Goal: Task Accomplishment & Management: Complete application form

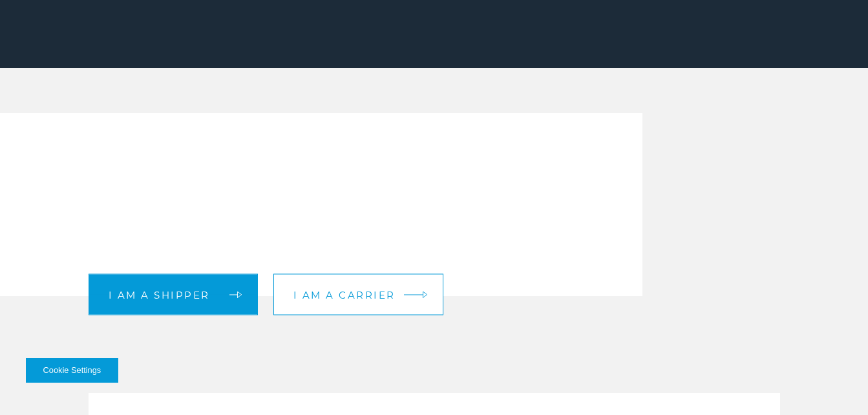
scroll to position [258, 0]
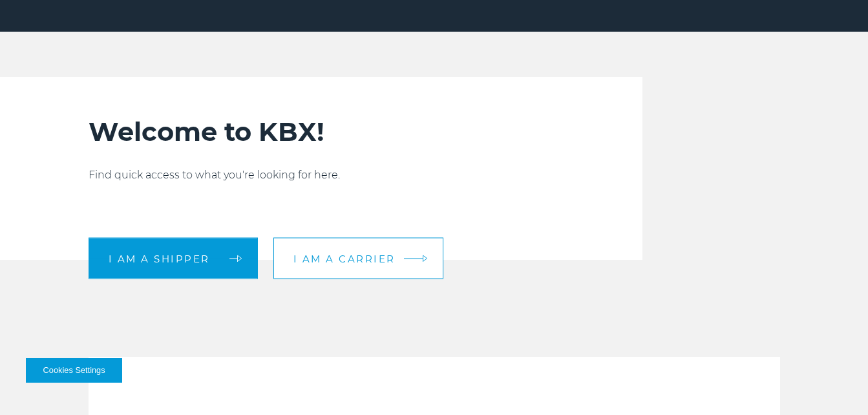
click at [370, 266] on link "I am a carrier" at bounding box center [358, 258] width 170 height 41
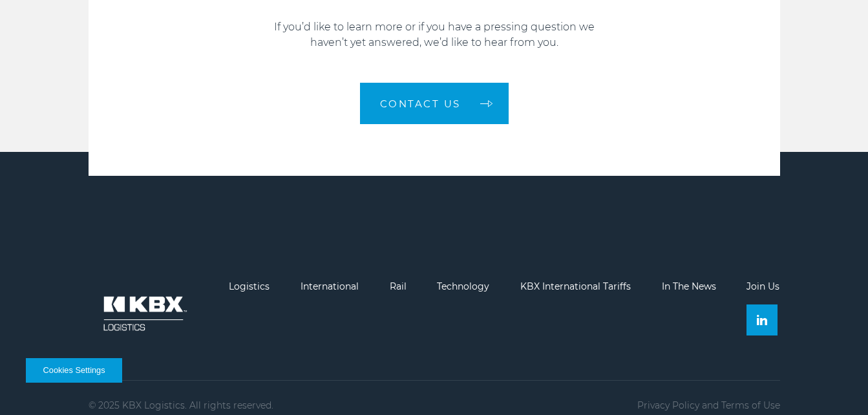
scroll to position [1865, 0]
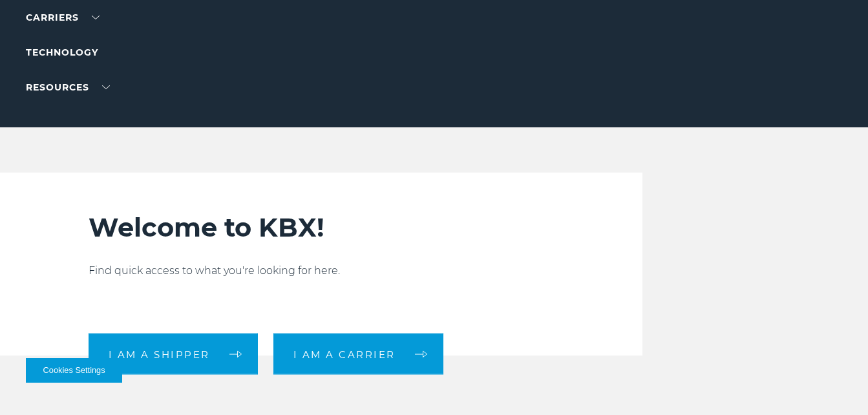
scroll to position [194, 0]
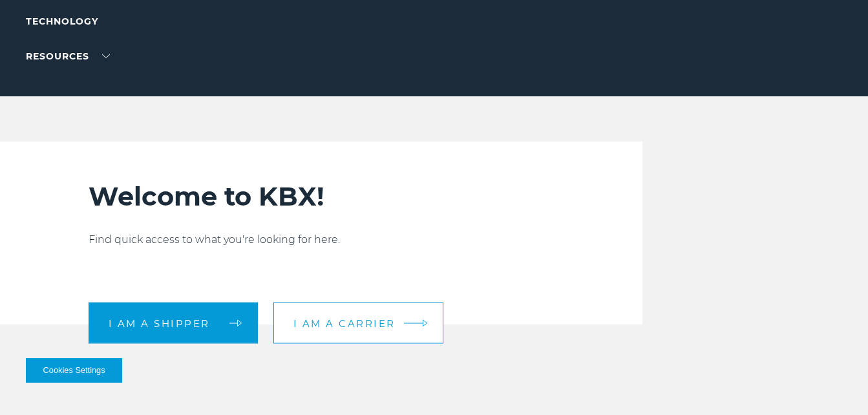
click at [370, 322] on span "I am a carrier" at bounding box center [344, 323] width 102 height 10
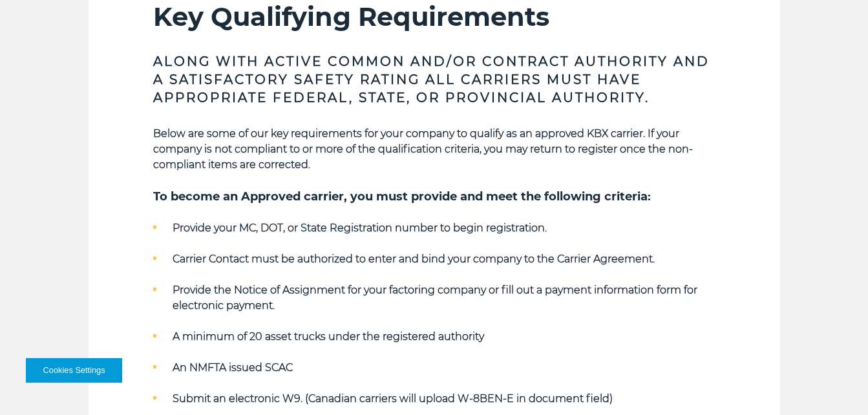
scroll to position [388, 0]
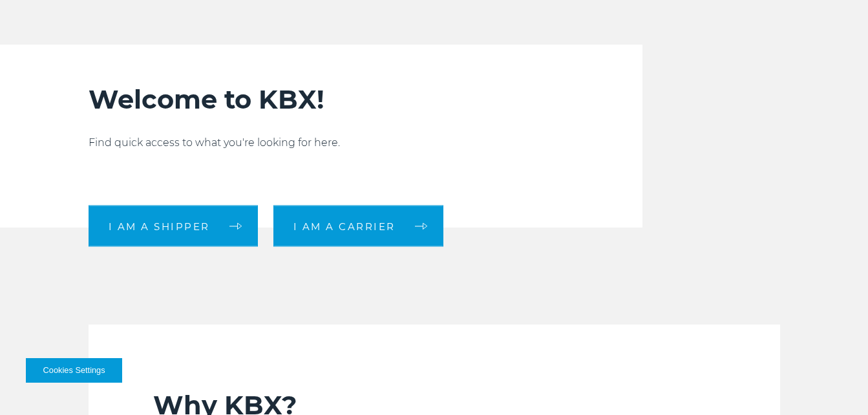
scroll to position [388, 0]
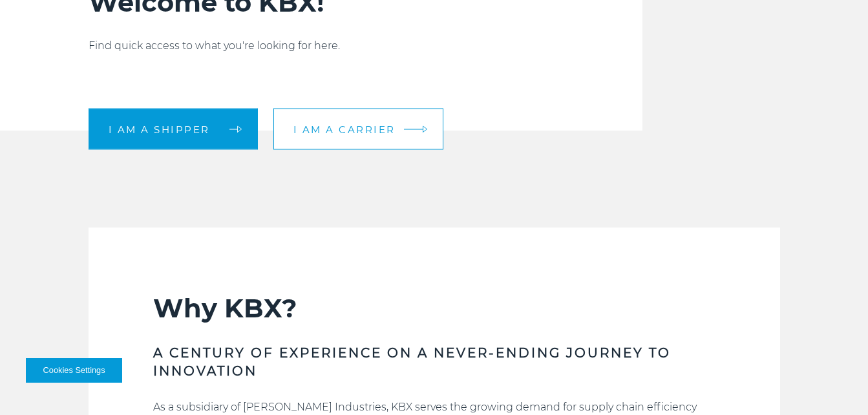
click at [381, 127] on span "I am a carrier" at bounding box center [344, 129] width 102 height 10
